Goal: Browse casually: Explore the website without a specific task or goal

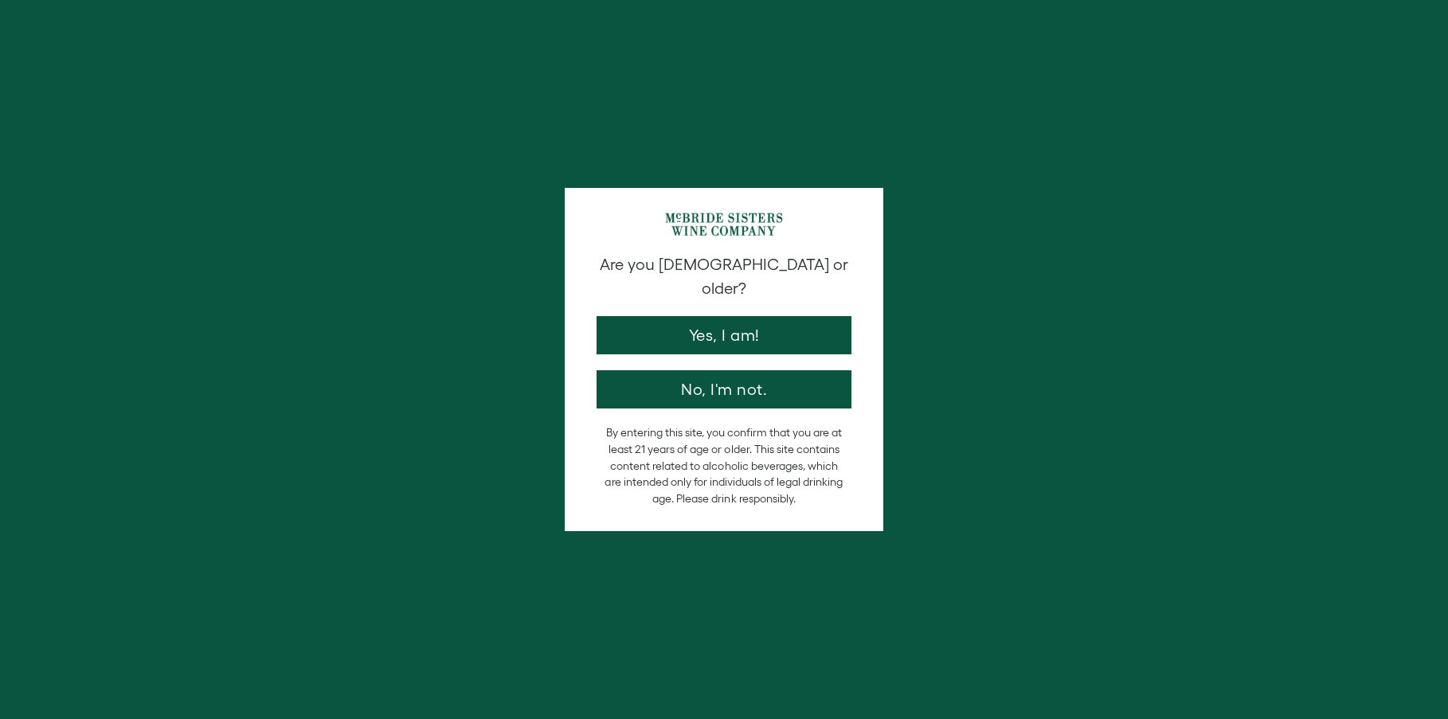
click at [996, 429] on div "Are you [DEMOGRAPHIC_DATA] or older? Yes, I am! No, I'm not. By entering this s…" at bounding box center [724, 359] width 1448 height 719
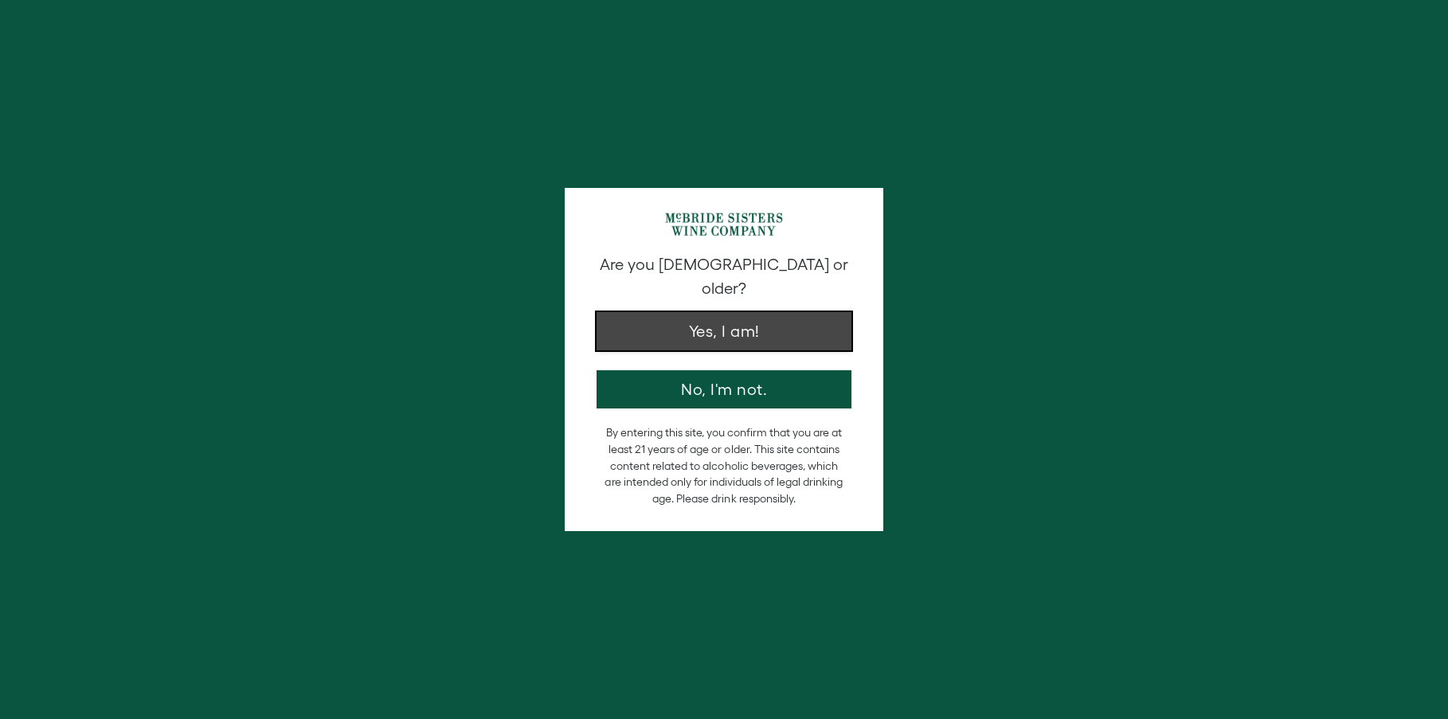
click at [699, 315] on button "Yes, I am!" at bounding box center [724, 331] width 255 height 38
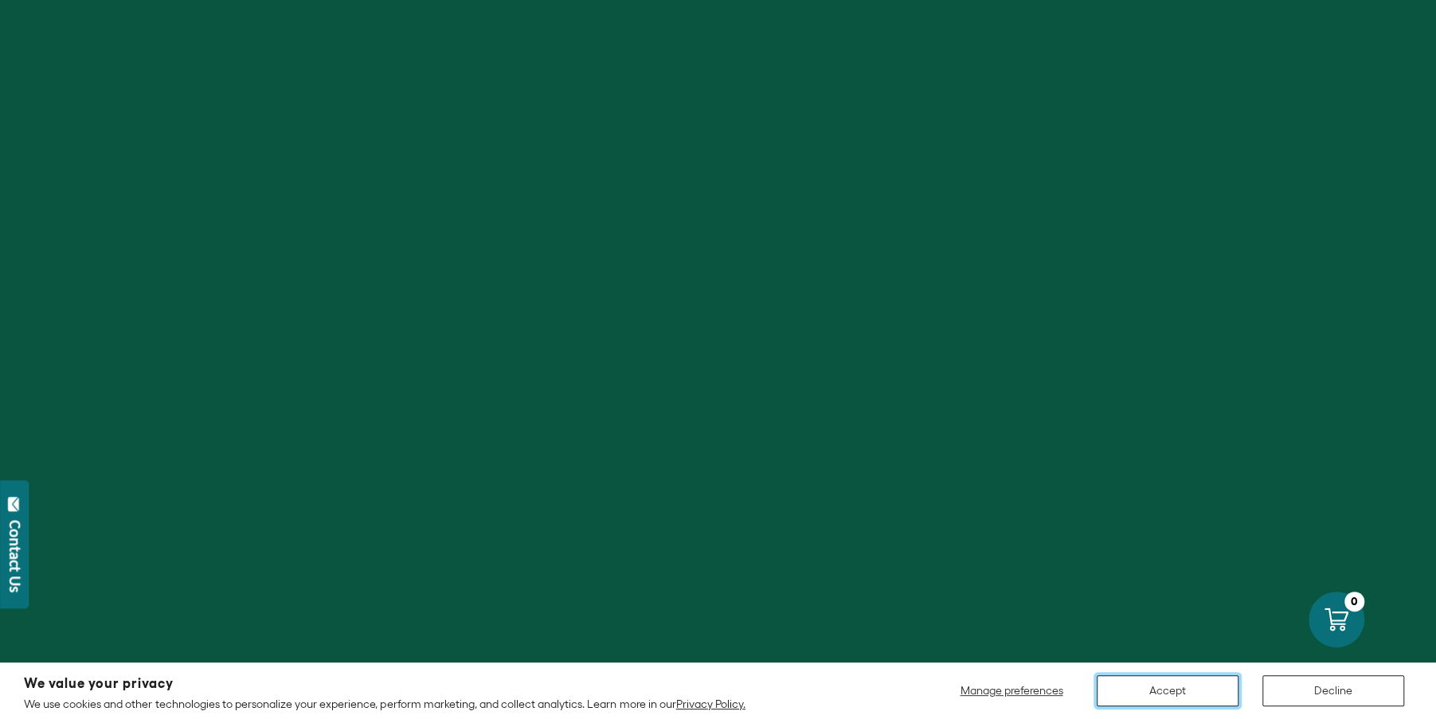
click at [1170, 689] on button "Accept" at bounding box center [1168, 691] width 142 height 31
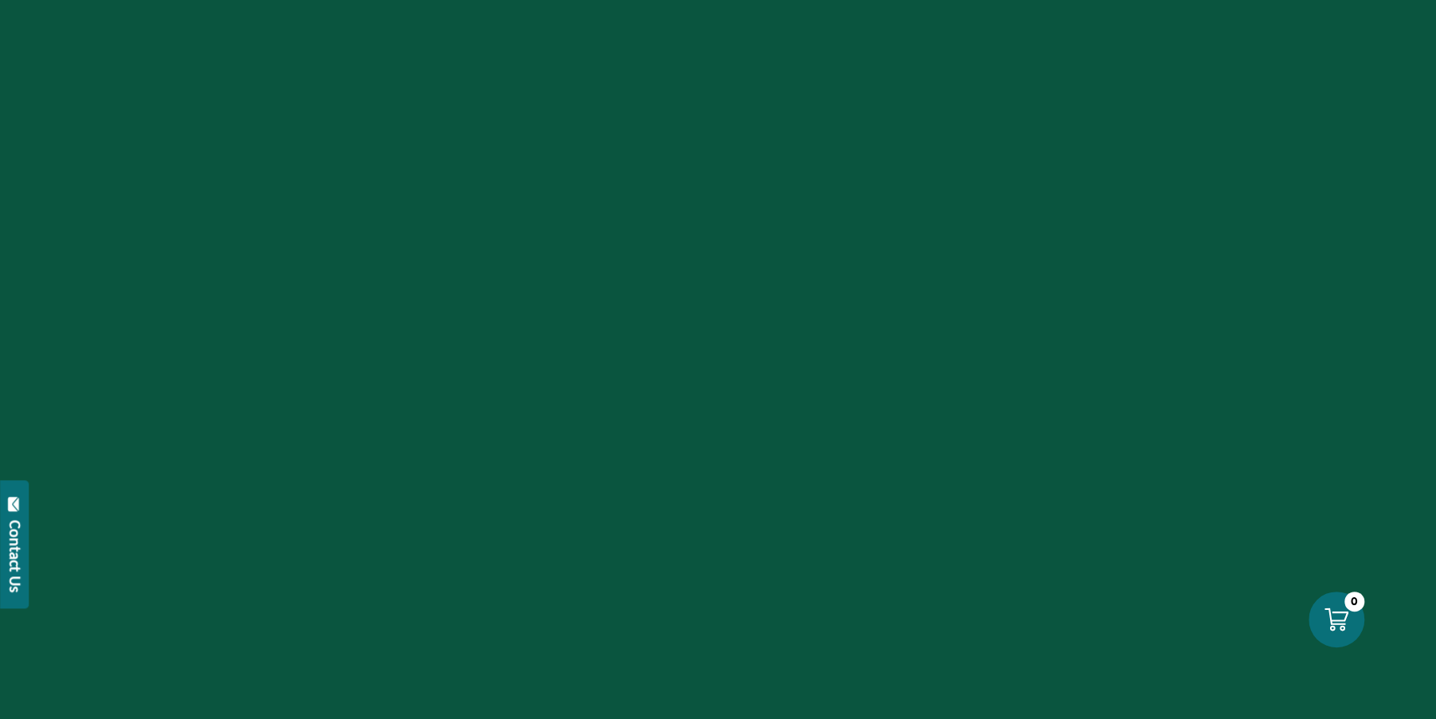
scroll to position [2463, 0]
click at [1054, 403] on div at bounding box center [718, 359] width 1436 height 719
